Goal: Information Seeking & Learning: Understand process/instructions

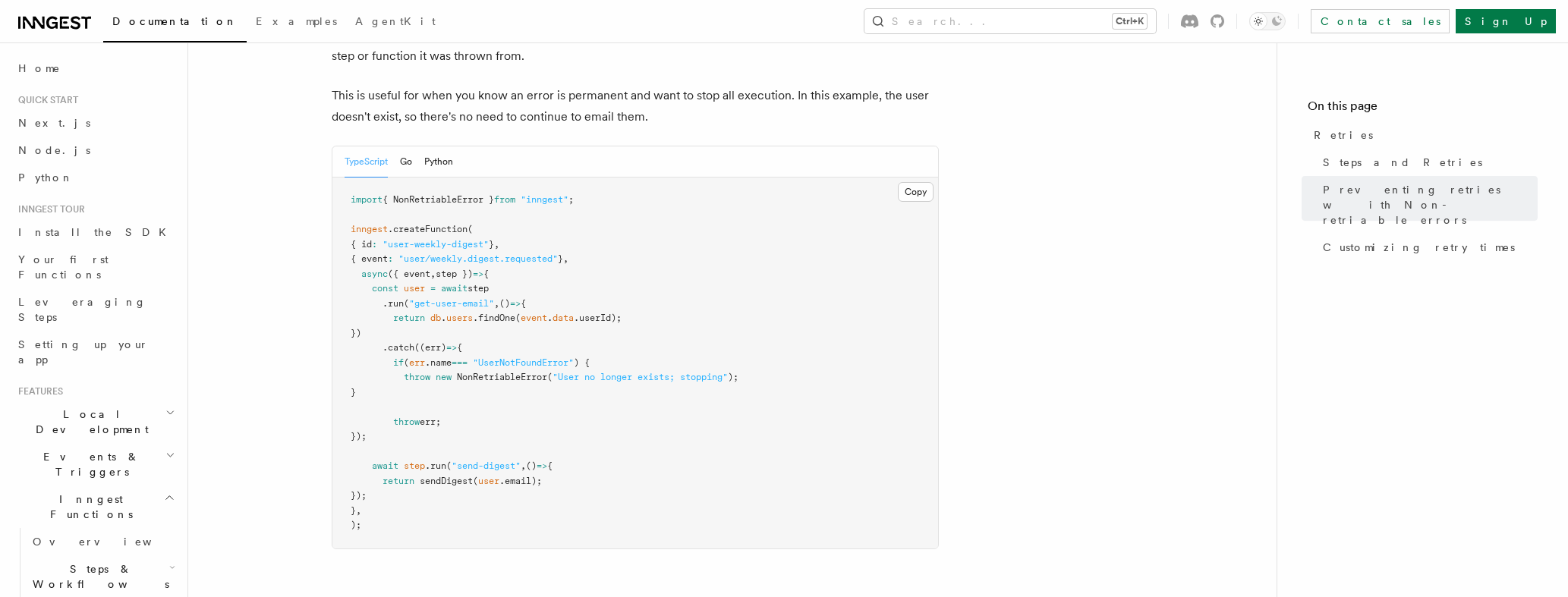
scroll to position [1456, 0]
drag, startPoint x: 387, startPoint y: 329, endPoint x: 429, endPoint y: 419, distance: 99.3
click at [429, 419] on pre "import { NonRetriableError } from "inngest" ; inngest .createFunction ( { id : …" at bounding box center [634, 362] width 605 height 371
click at [469, 371] on span "NonRetriableError" at bounding box center [502, 376] width 90 height 10
drag, startPoint x: 381, startPoint y: 322, endPoint x: 438, endPoint y: 421, distance: 114.2
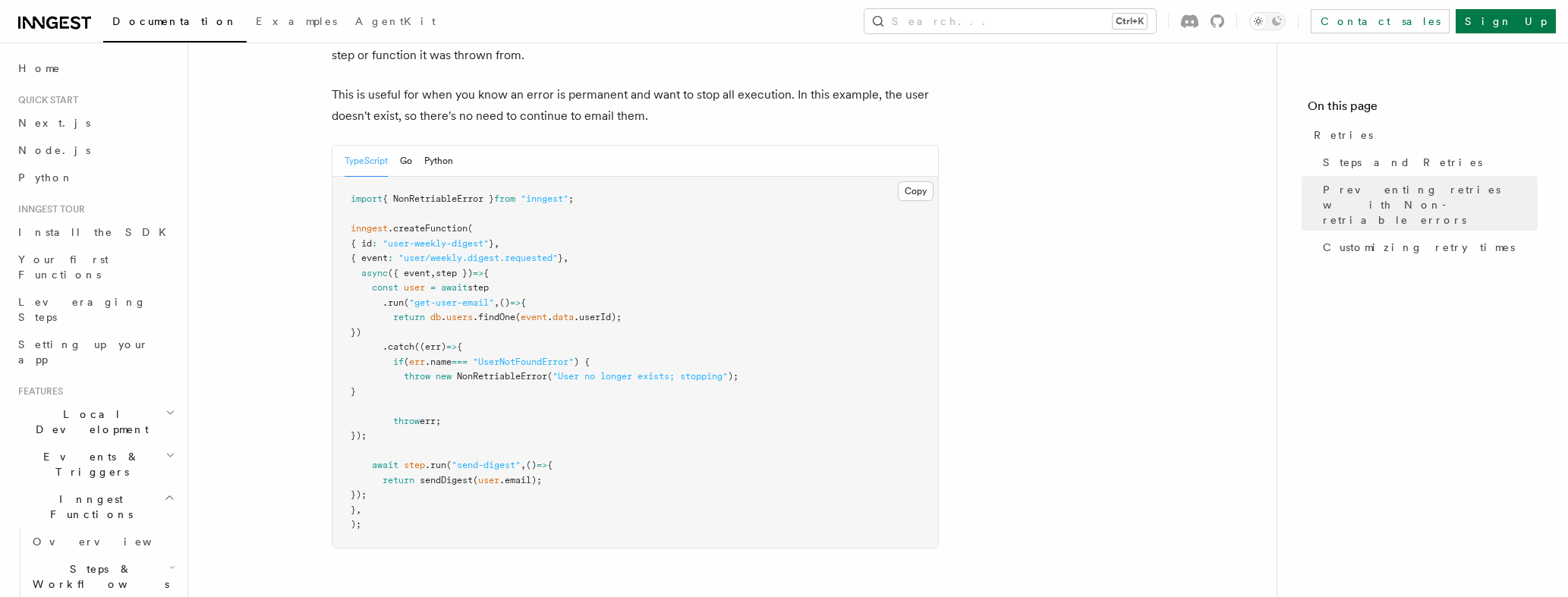
click at [438, 421] on pre "import { NonRetriableError } from "inngest" ; inngest .createFunction ( { id : …" at bounding box center [634, 362] width 605 height 371
copy code ".catch ((err) => { if ( err .name === "UserNotFoundError" ) { throw new NonRetr…"
click at [569, 371] on span ""User no longer exists; stopping"" at bounding box center [640, 376] width 175 height 10
click at [473, 384] on pre "import { NonRetriableError } from "inngest" ; inngest .createFunction ( { id : …" at bounding box center [634, 362] width 605 height 371
drag, startPoint x: 406, startPoint y: 357, endPoint x: 794, endPoint y: 356, distance: 388.0
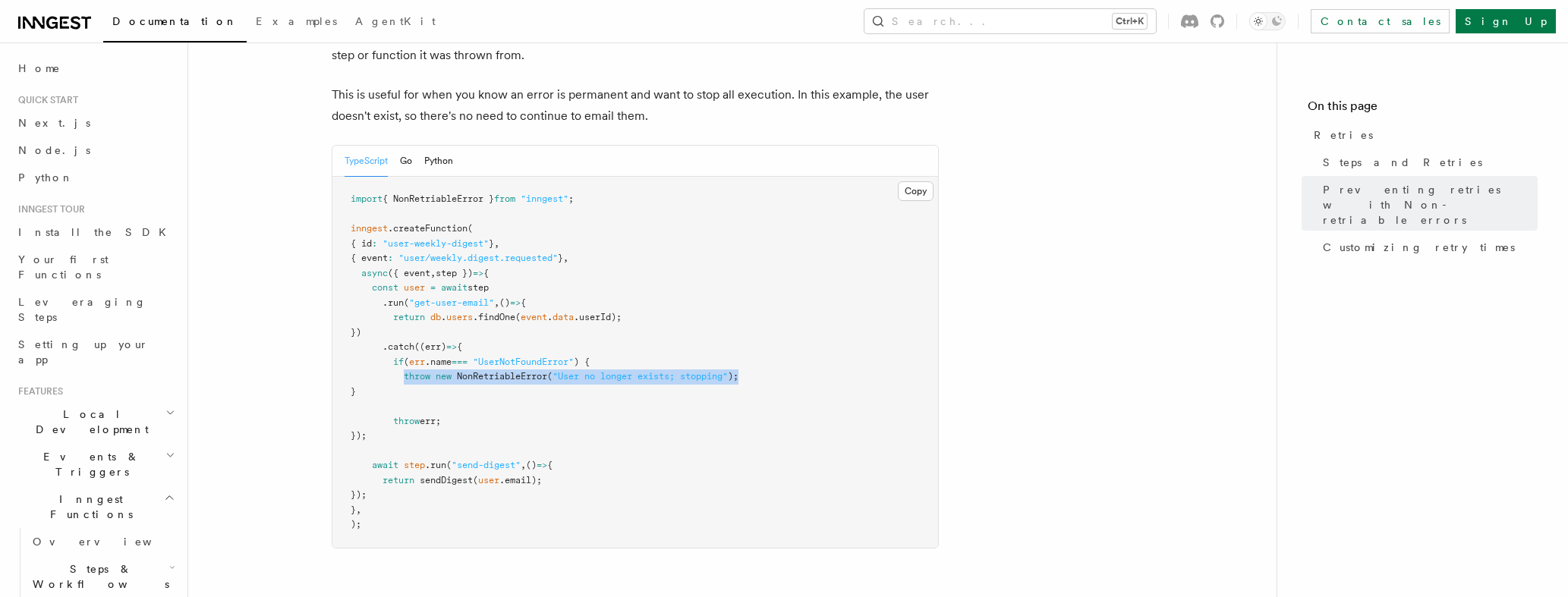
click at [794, 356] on pre "import { NonRetriableError } from "inngest" ; inngest .createFunction ( { id : …" at bounding box center [634, 362] width 605 height 371
copy span "throw new NonRetriableError ( "User no longer exists; stopping" );"
